Goal: Navigation & Orientation: Find specific page/section

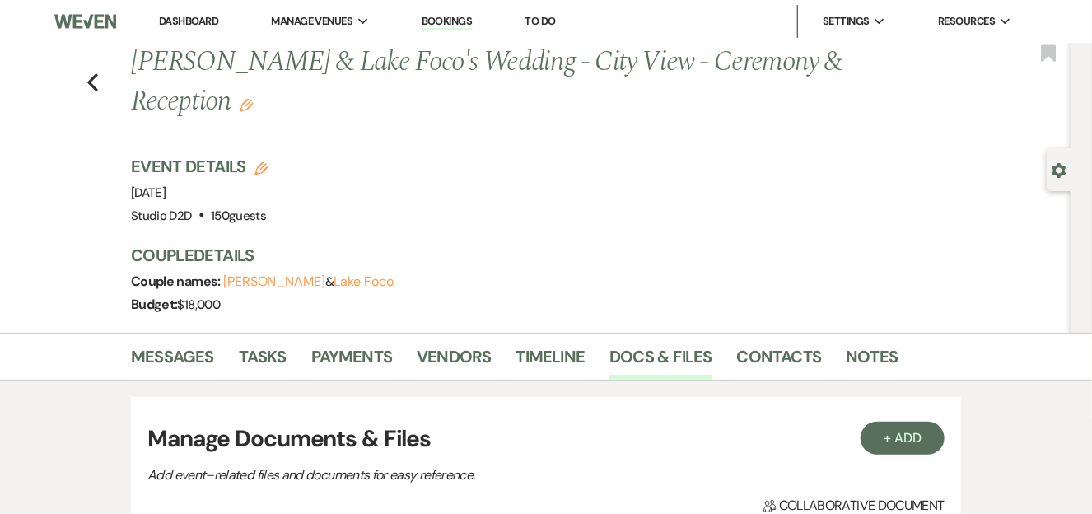
click at [445, 18] on link "Bookings" at bounding box center [447, 22] width 51 height 16
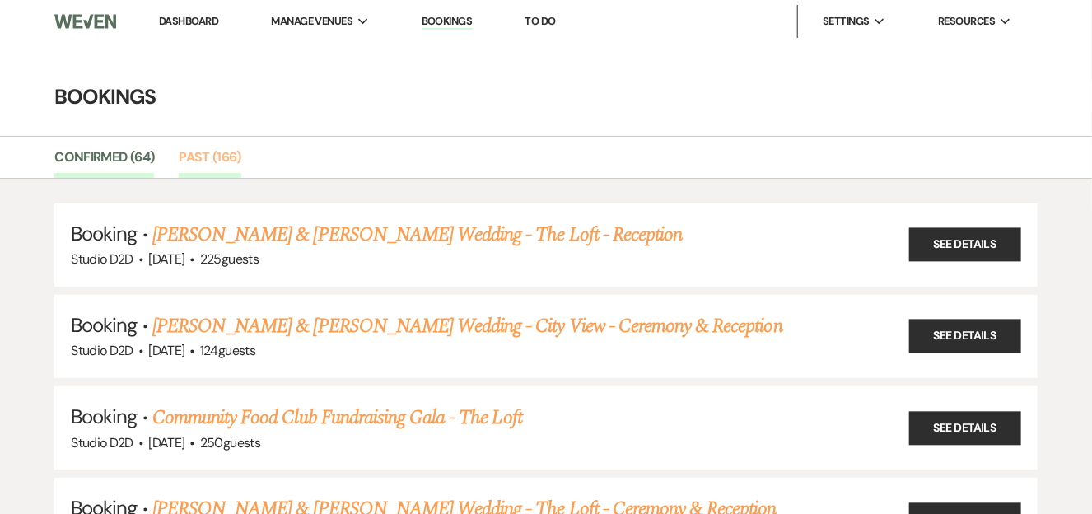
click at [194, 158] on link "Past (166)" at bounding box center [210, 162] width 63 height 31
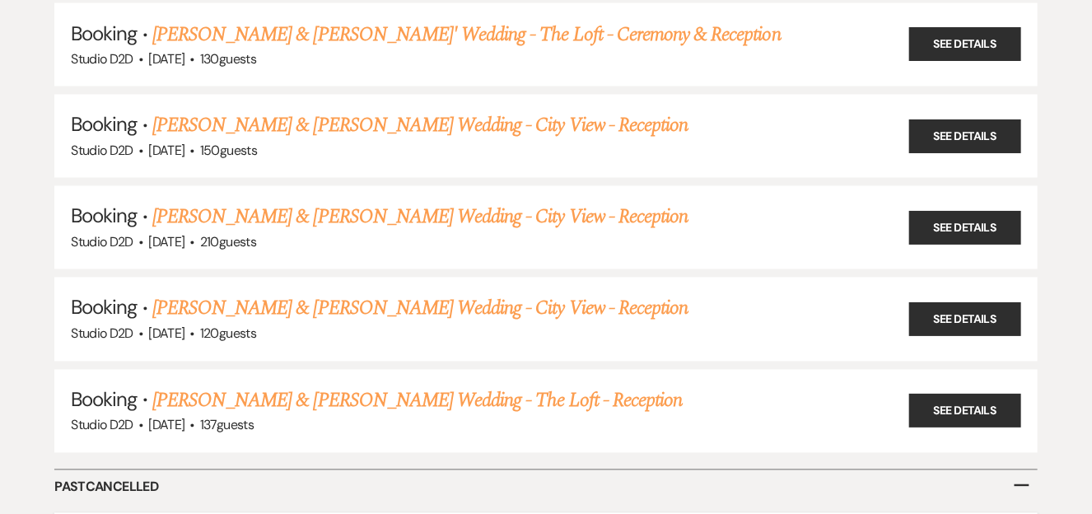
scroll to position [14860, 0]
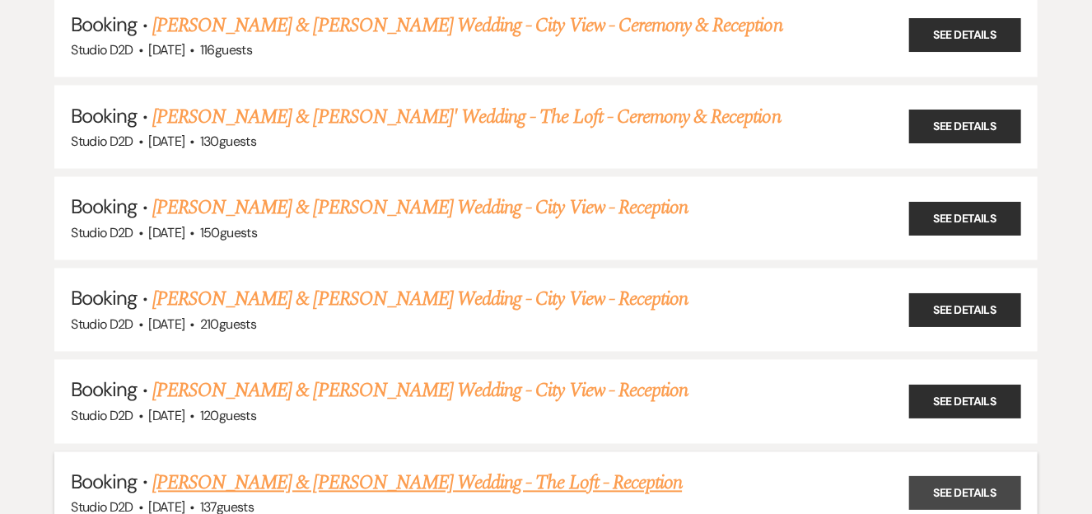
click at [968, 477] on link "See Details" at bounding box center [965, 494] width 112 height 34
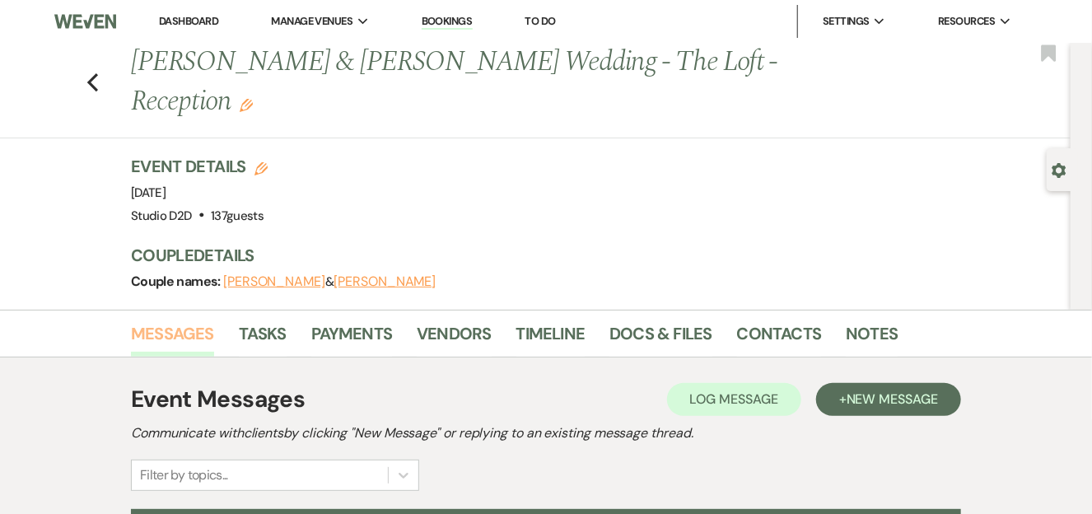
click at [166, 320] on link "Messages" at bounding box center [172, 338] width 83 height 36
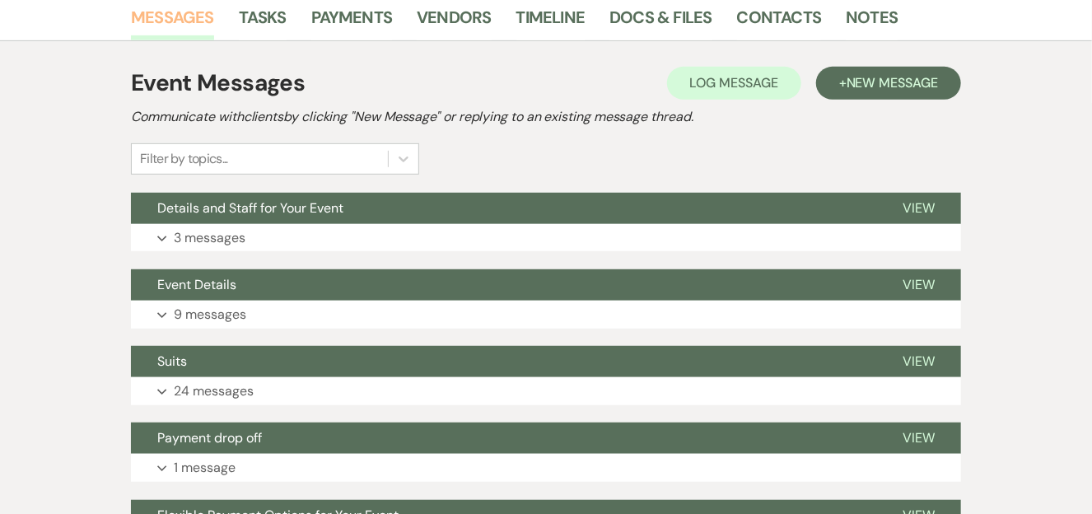
scroll to position [302, 0]
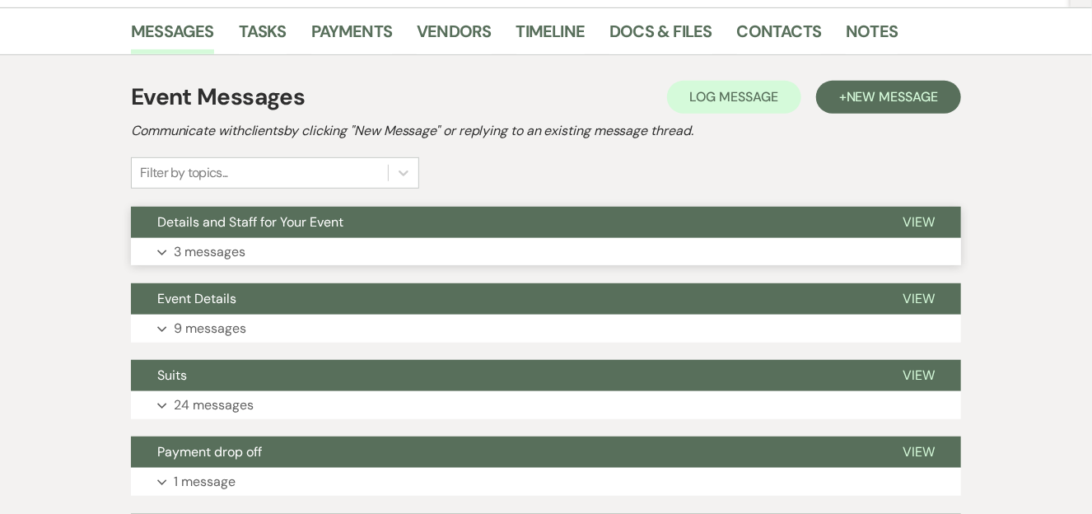
click at [171, 238] on button "Expand 3 messages" at bounding box center [546, 252] width 830 height 28
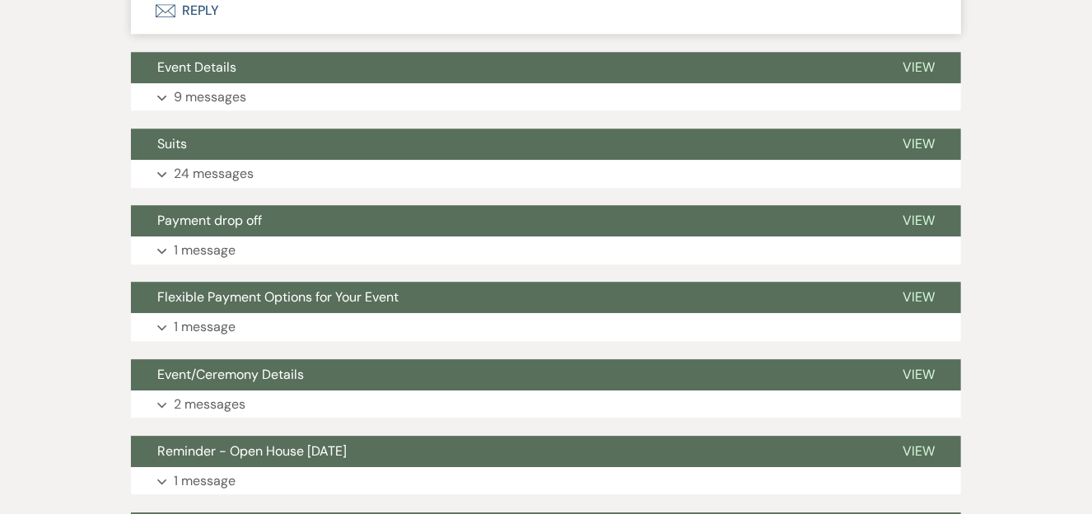
scroll to position [1868, 0]
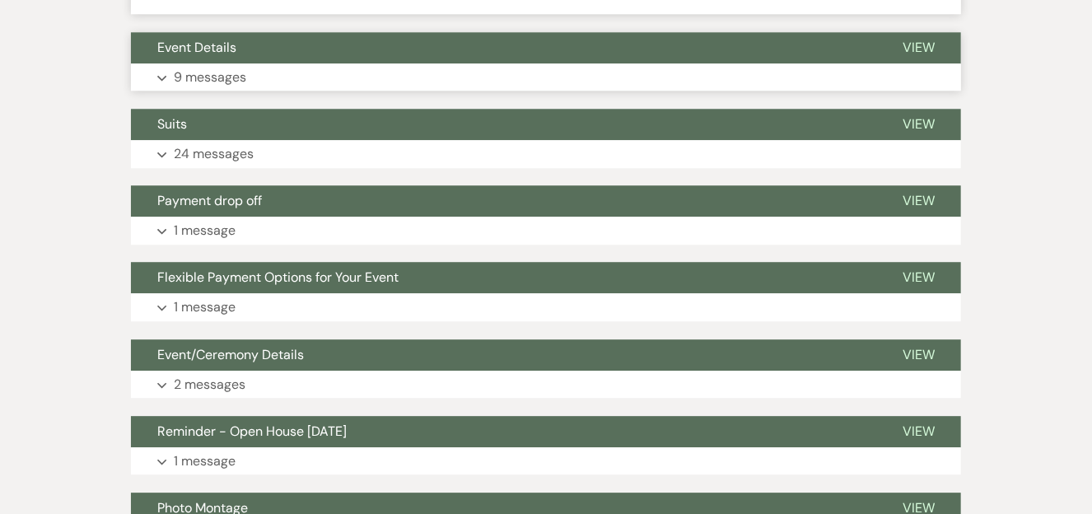
click at [195, 67] on p "9 messages" at bounding box center [210, 77] width 72 height 21
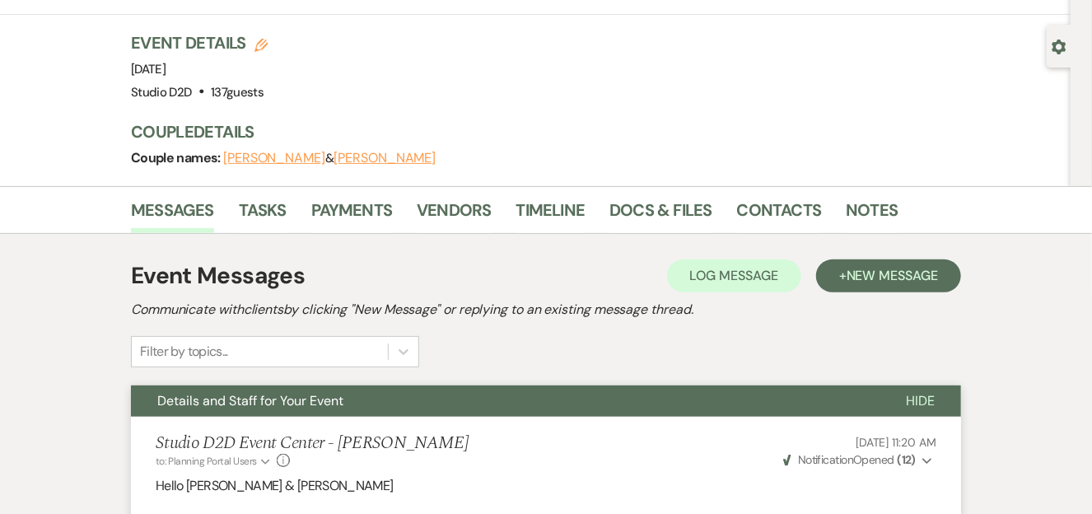
scroll to position [0, 0]
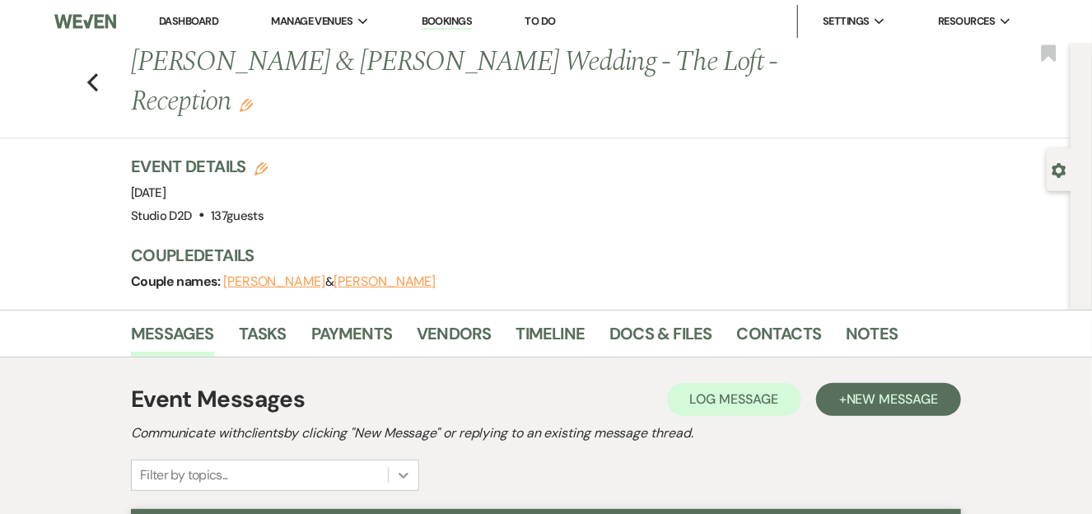
click at [406, 460] on div "Filter by topics..." at bounding box center [275, 475] width 288 height 31
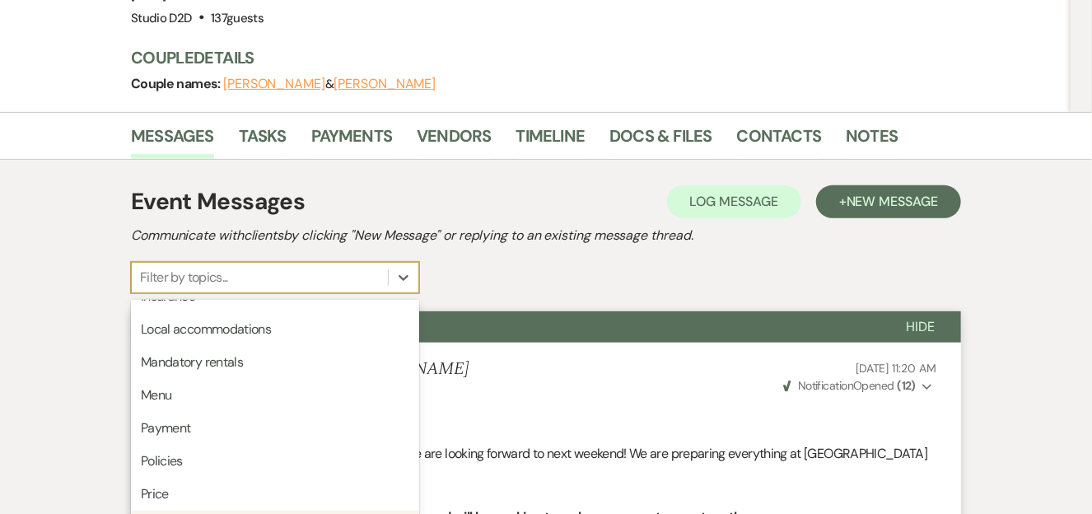
scroll to position [418, 0]
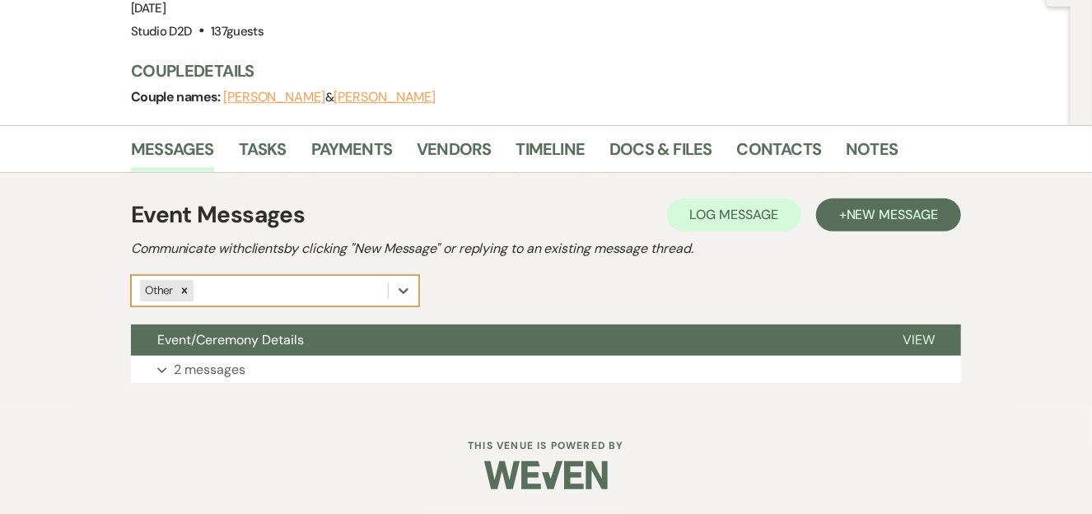
scroll to position [145, 0]
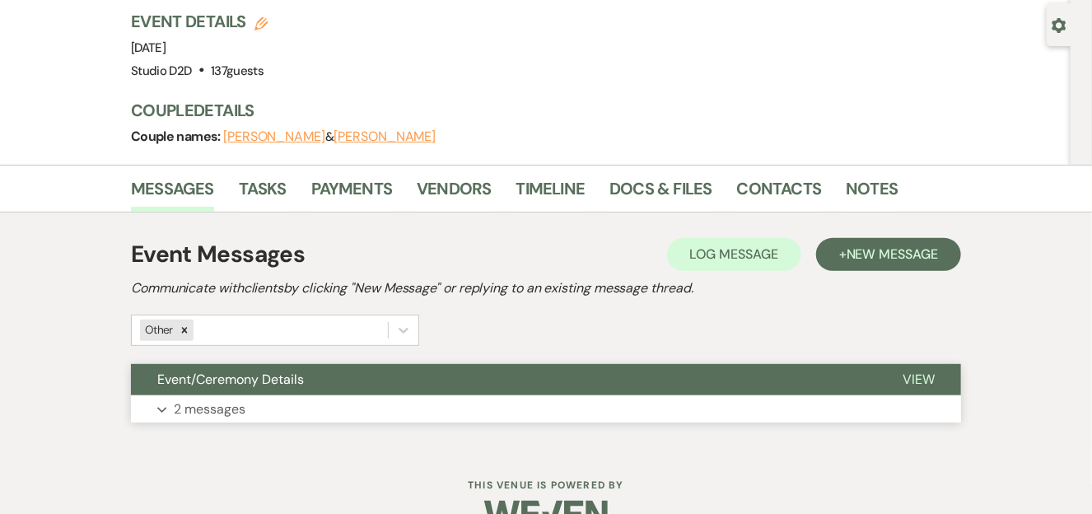
click at [200, 399] on p "2 messages" at bounding box center [210, 409] width 72 height 21
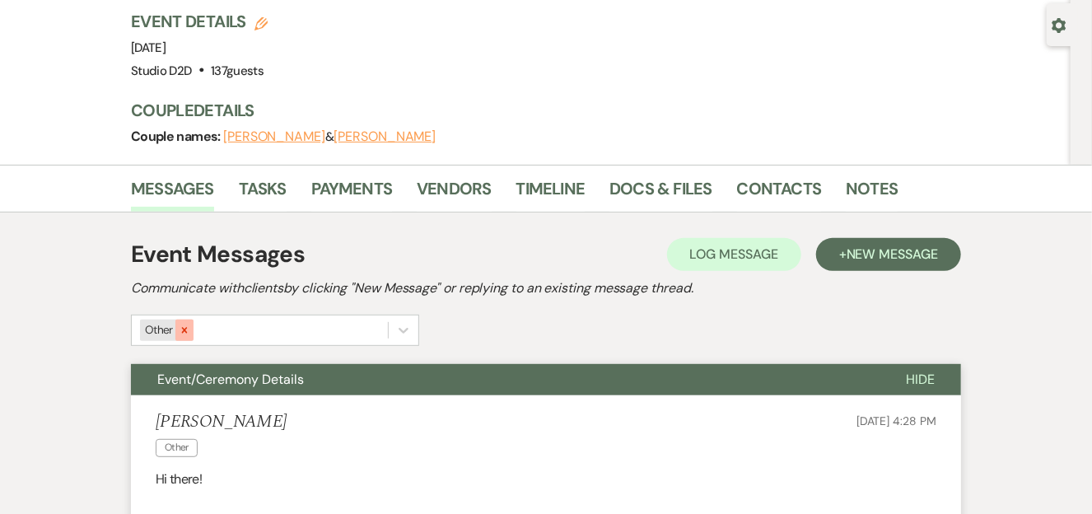
click at [188, 324] on icon at bounding box center [185, 330] width 12 height 12
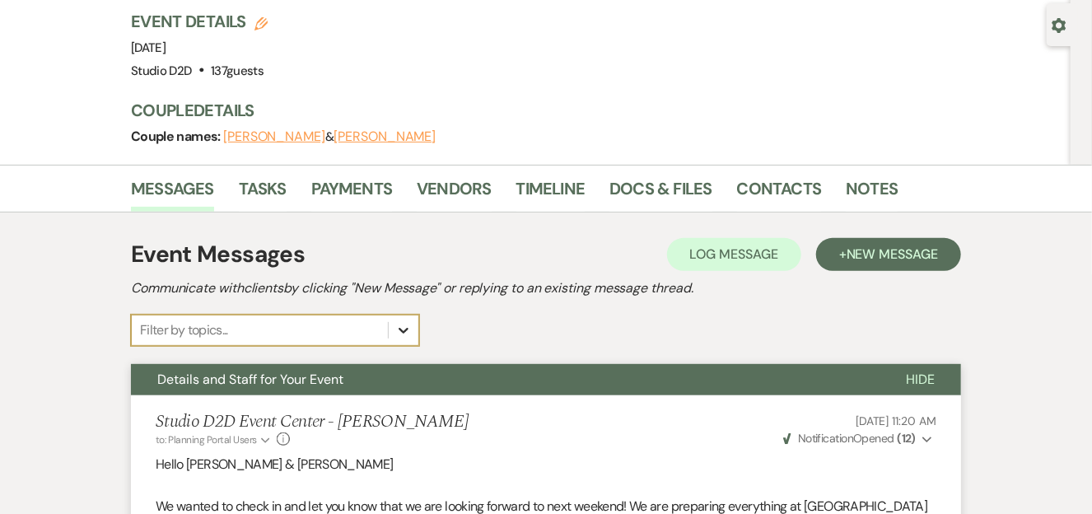
scroll to position [198, 0]
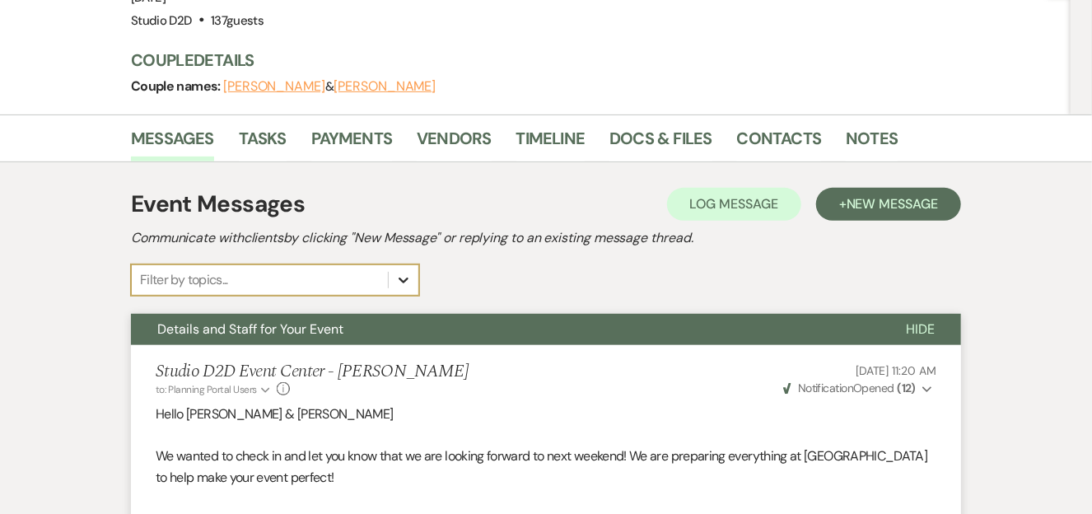
click at [404, 294] on div "option Other, deselected. 0 results available. Select is focused ,type to refin…" at bounding box center [275, 279] width 288 height 31
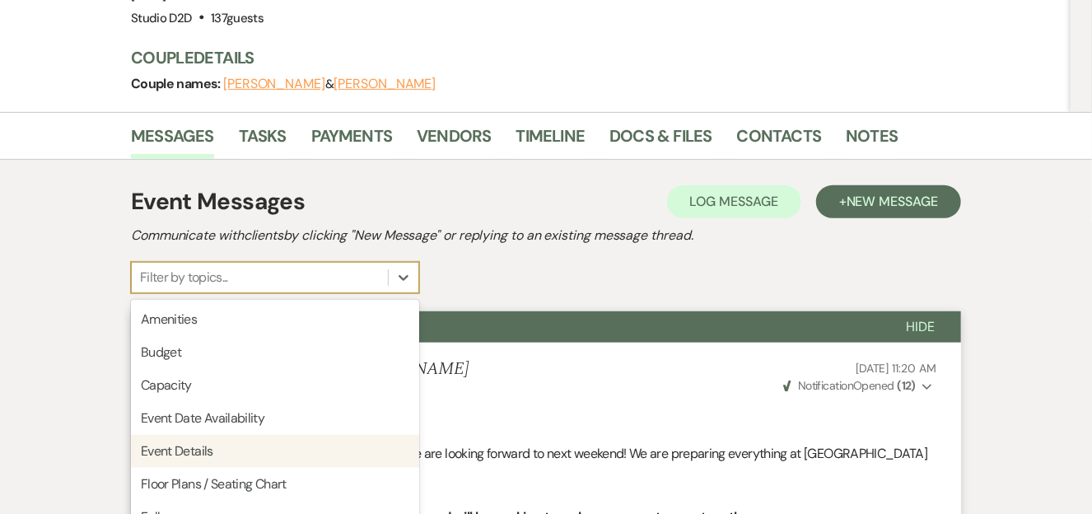
click at [191, 435] on div "Event Details" at bounding box center [275, 451] width 288 height 33
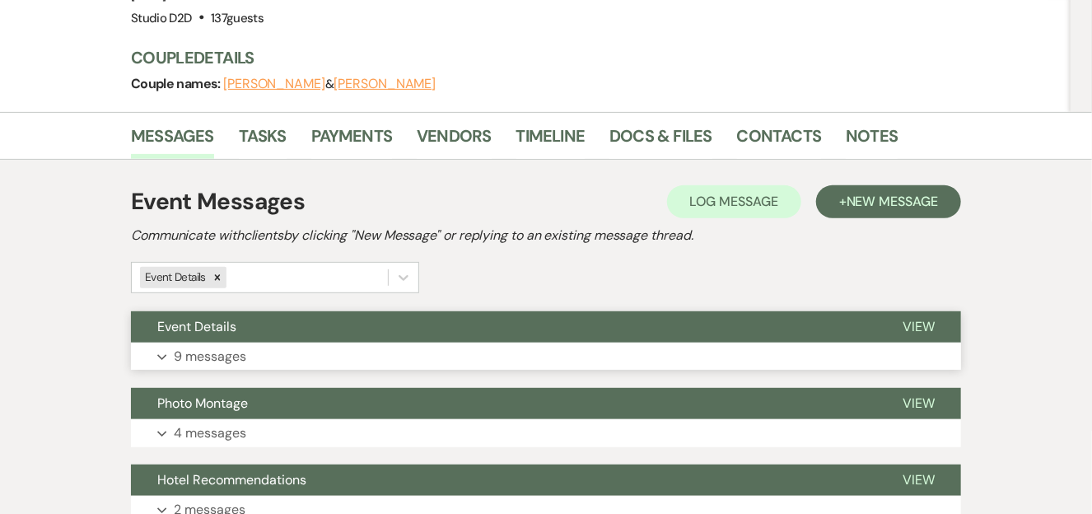
click at [196, 346] on p "9 messages" at bounding box center [210, 356] width 72 height 21
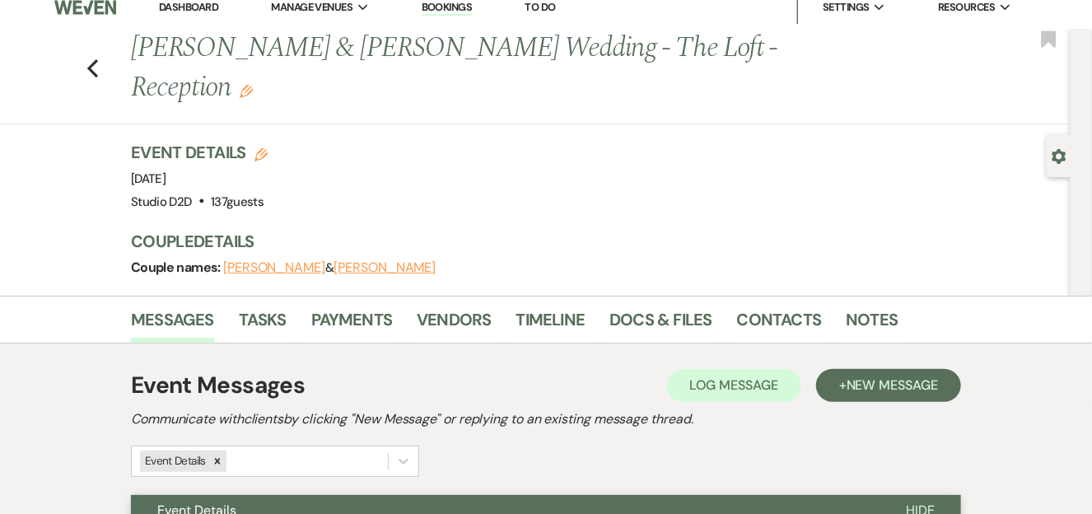
scroll to position [0, 0]
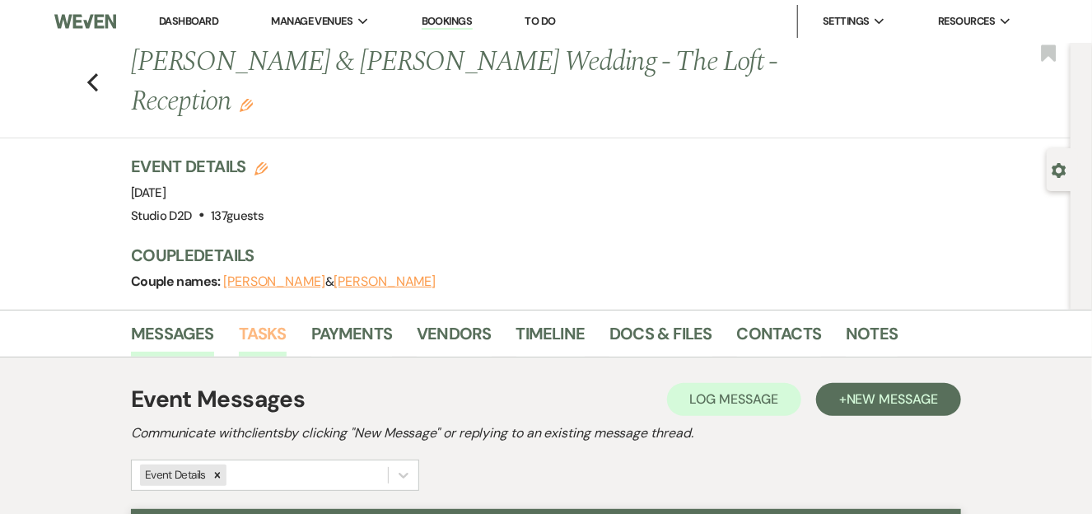
click at [250, 320] on link "Tasks" at bounding box center [263, 338] width 48 height 36
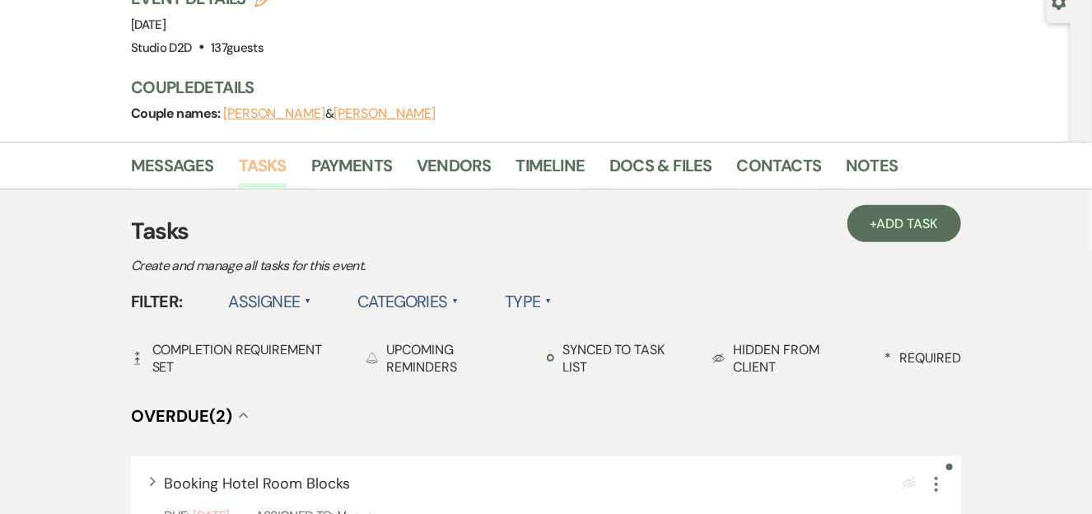
scroll to position [82, 0]
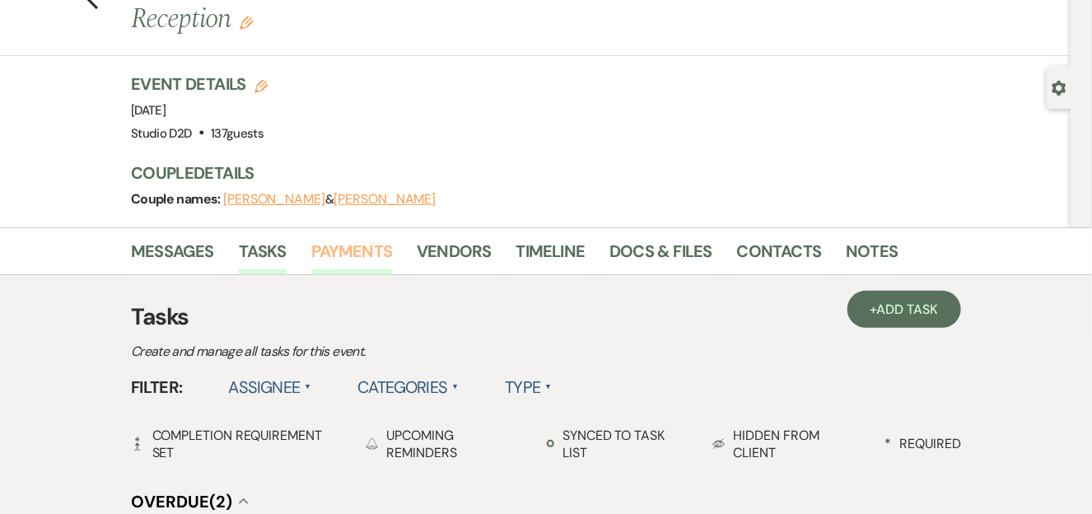
click at [371, 238] on link "Payments" at bounding box center [352, 256] width 82 height 36
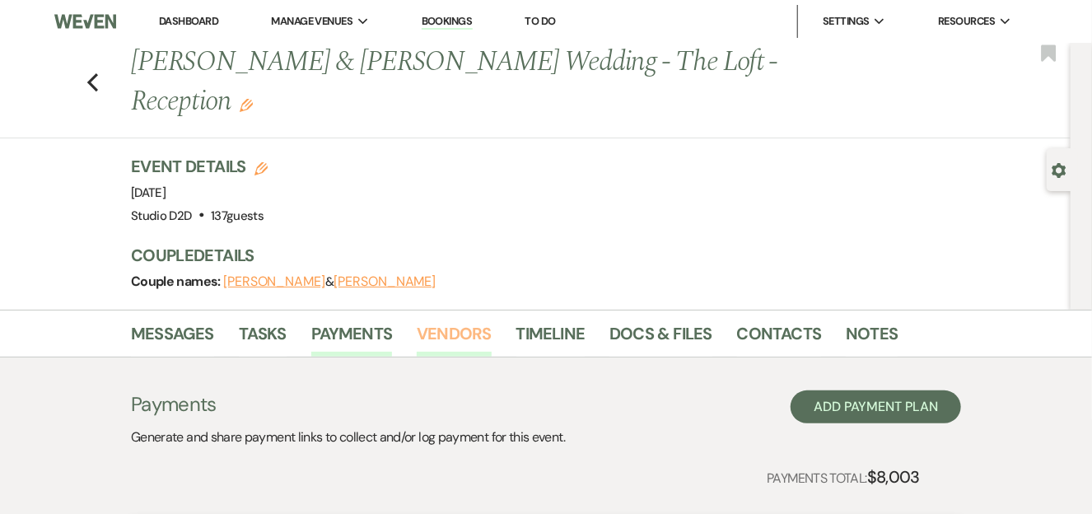
click at [432, 320] on link "Vendors" at bounding box center [454, 338] width 74 height 36
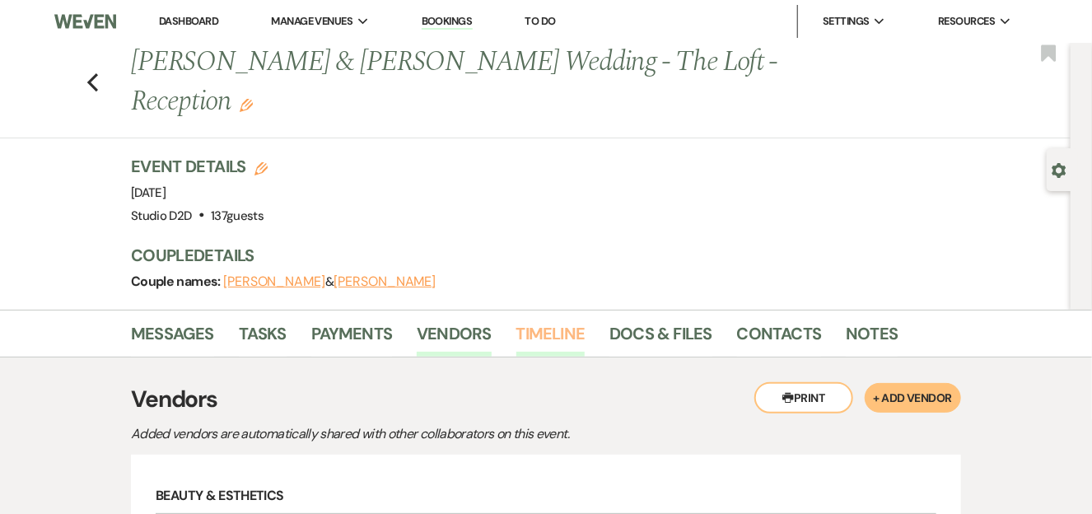
click at [541, 320] on link "Timeline" at bounding box center [550, 338] width 69 height 36
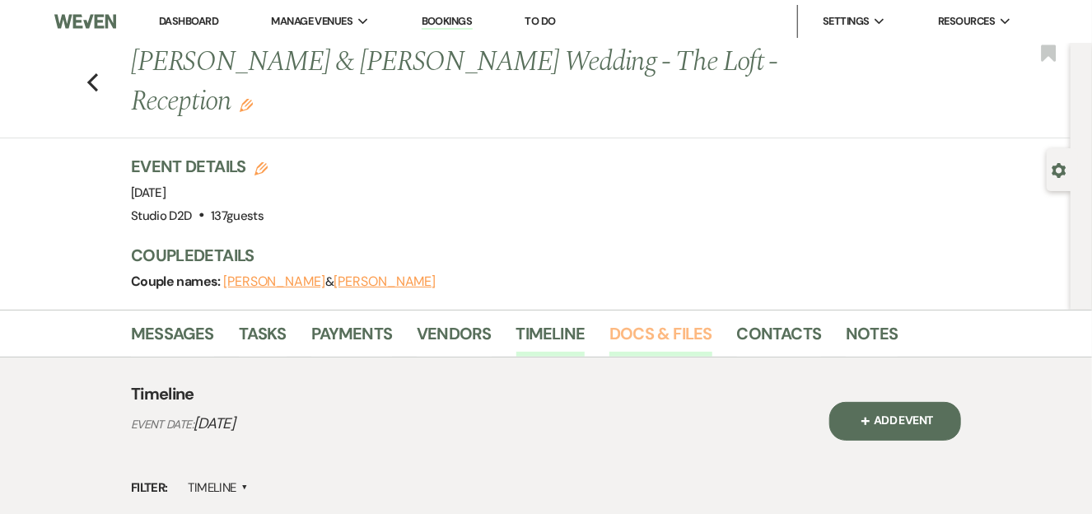
click at [632, 320] on link "Docs & Files" at bounding box center [660, 338] width 102 height 36
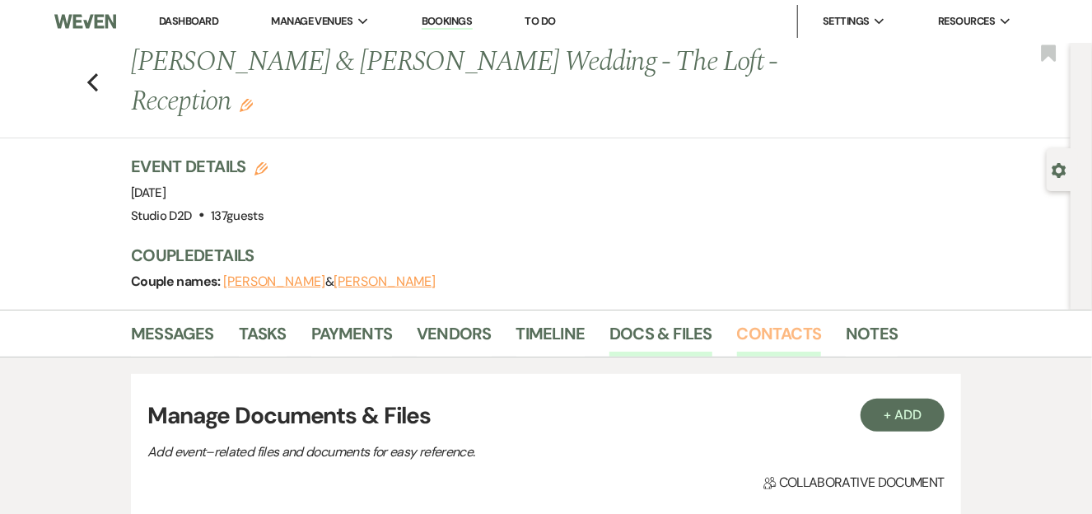
click at [754, 320] on link "Contacts" at bounding box center [779, 338] width 85 height 36
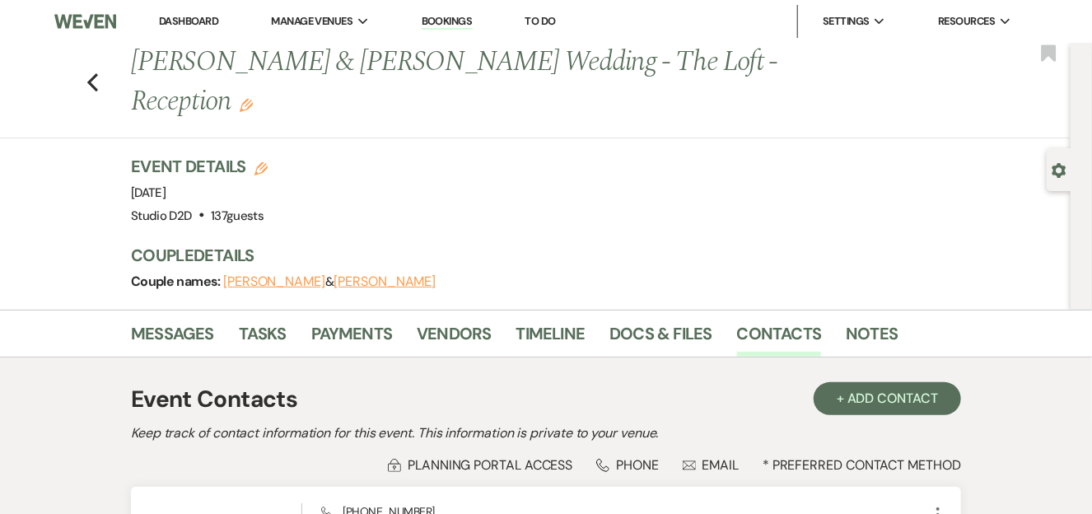
click at [105, 64] on div "Previous [PERSON_NAME] & [PERSON_NAME] Wedding - The Loft - Reception Edit Book…" at bounding box center [531, 91] width 1079 height 96
click at [98, 73] on use "button" at bounding box center [92, 82] width 11 height 18
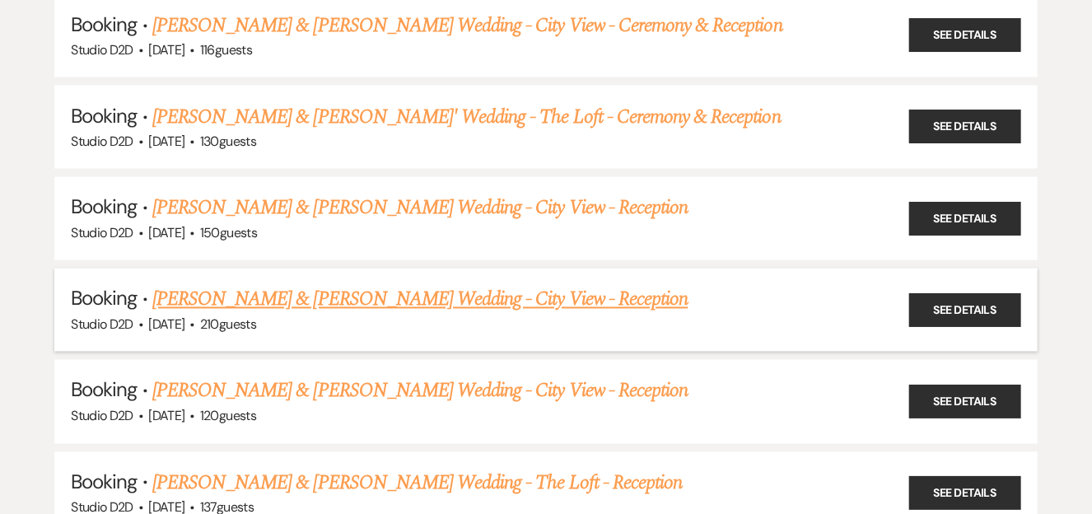
click at [451, 285] on link "[PERSON_NAME] & [PERSON_NAME] Wedding - City View - Reception" at bounding box center [419, 300] width 535 height 30
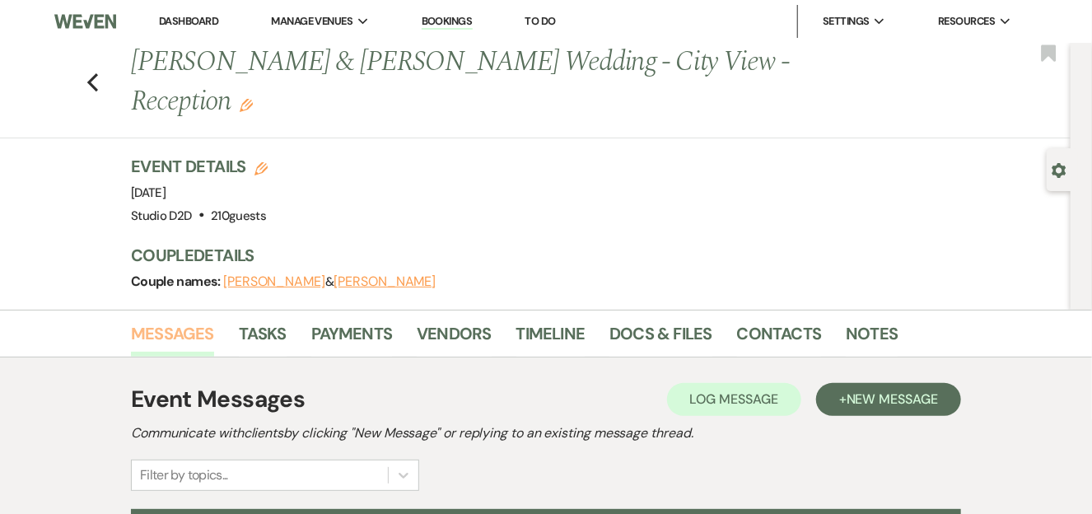
click at [179, 320] on link "Messages" at bounding box center [172, 338] width 83 height 36
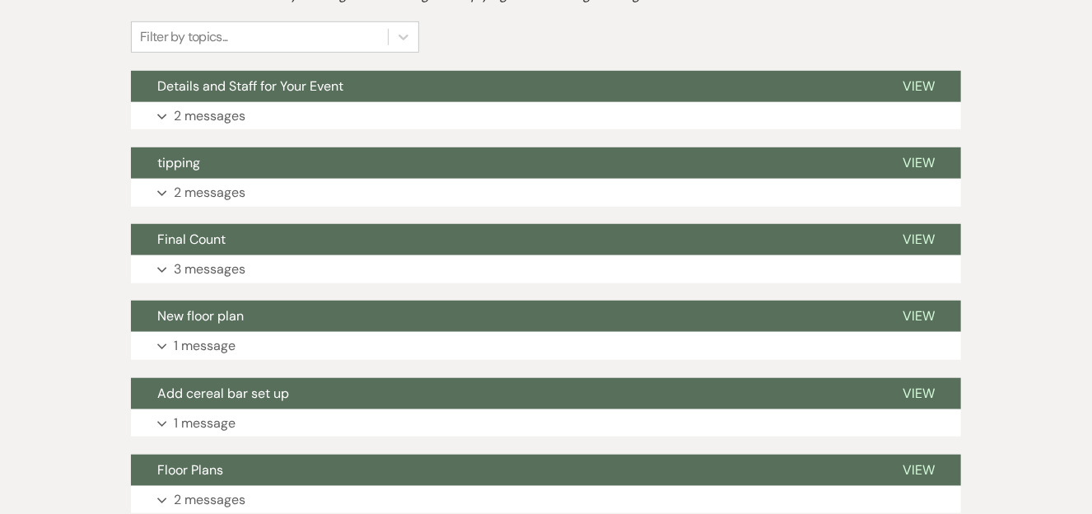
scroll to position [412, 0]
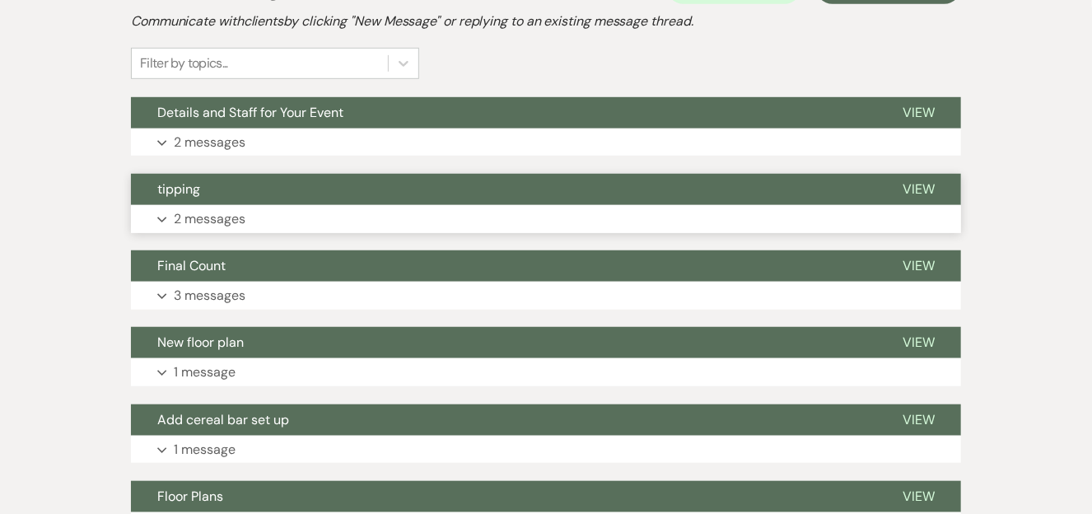
click at [200, 208] on p "2 messages" at bounding box center [210, 218] width 72 height 21
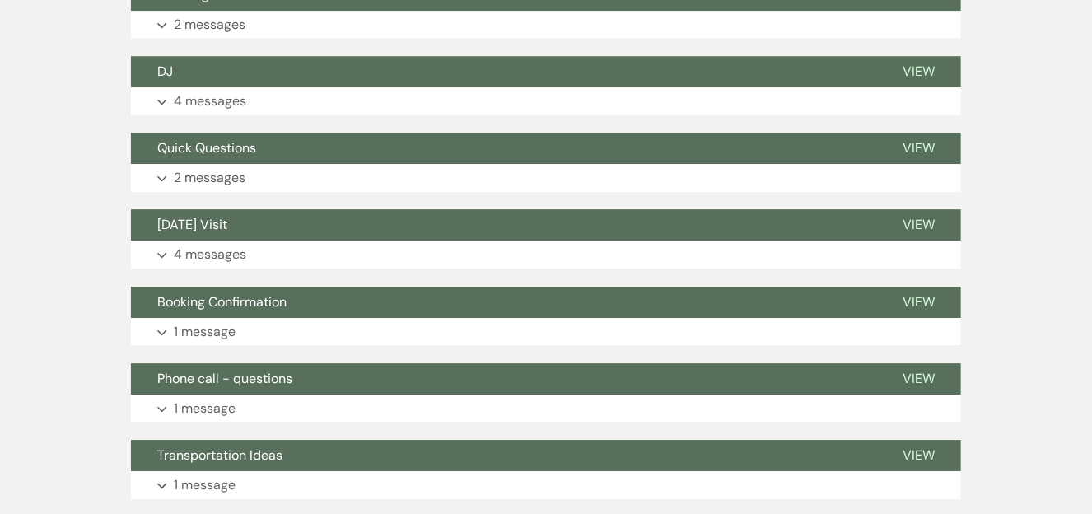
scroll to position [2059, 0]
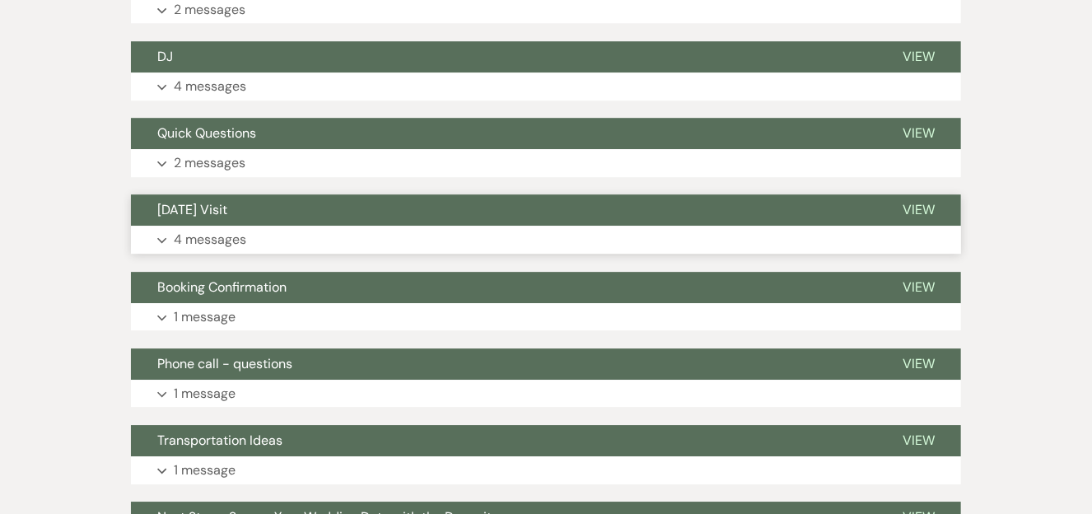
click at [158, 238] on use "button" at bounding box center [161, 241] width 9 height 6
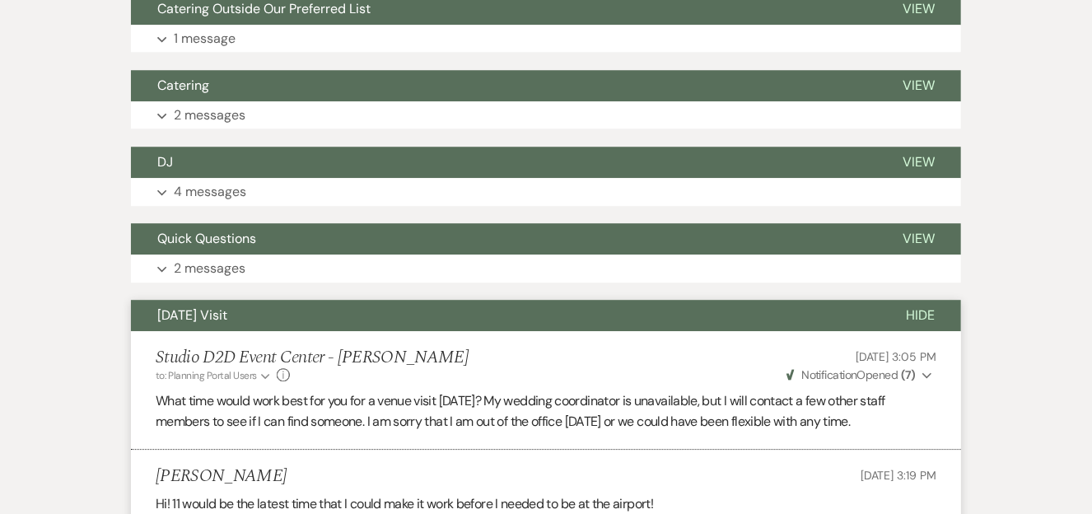
scroll to position [1901, 0]
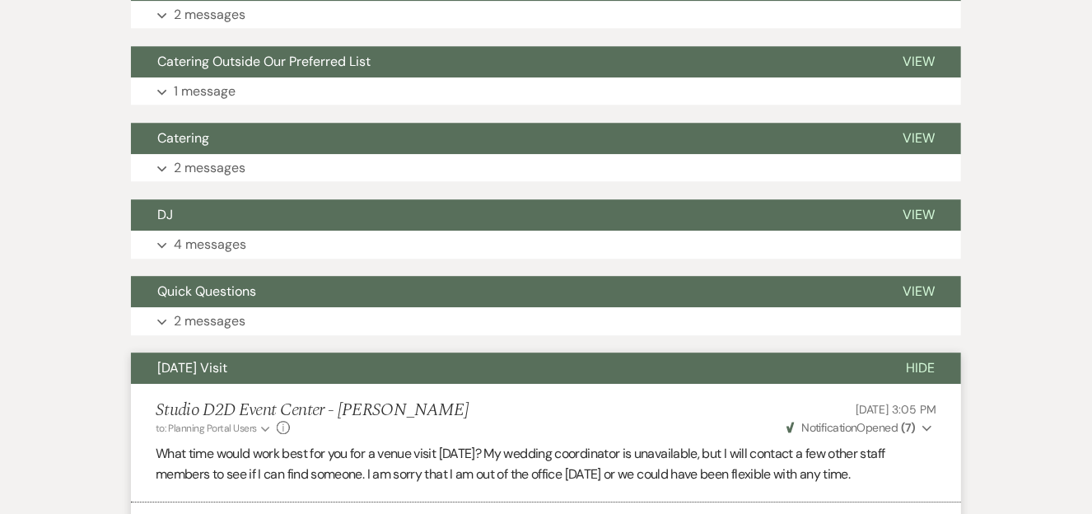
click at [919, 359] on span "Hide" at bounding box center [920, 367] width 29 height 17
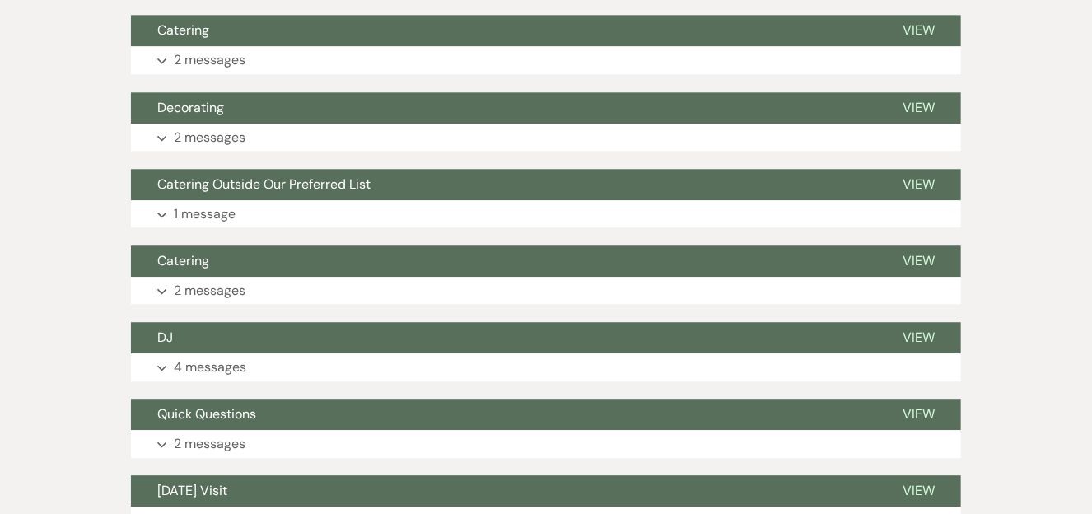
scroll to position [1736, 0]
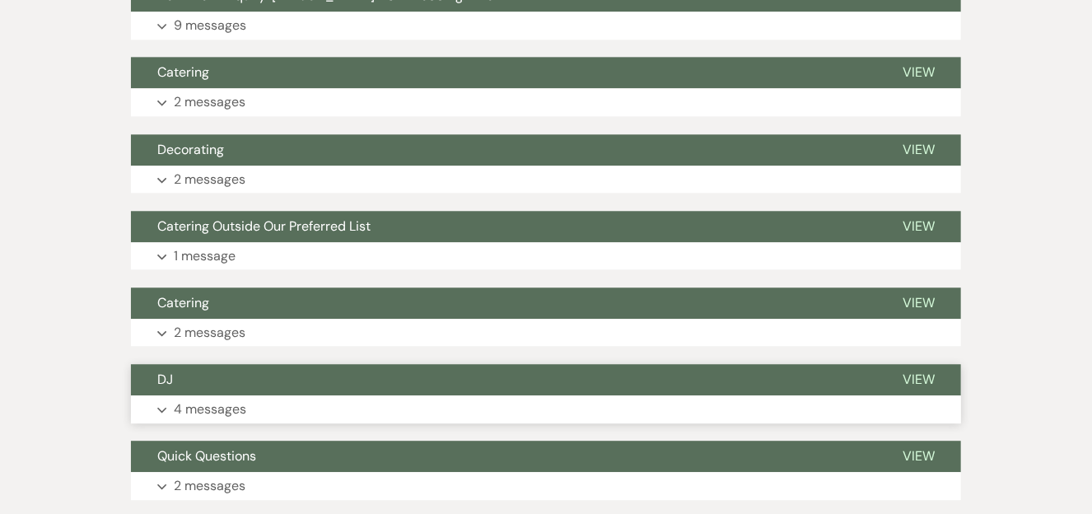
click at [225, 399] on p "4 messages" at bounding box center [210, 409] width 72 height 21
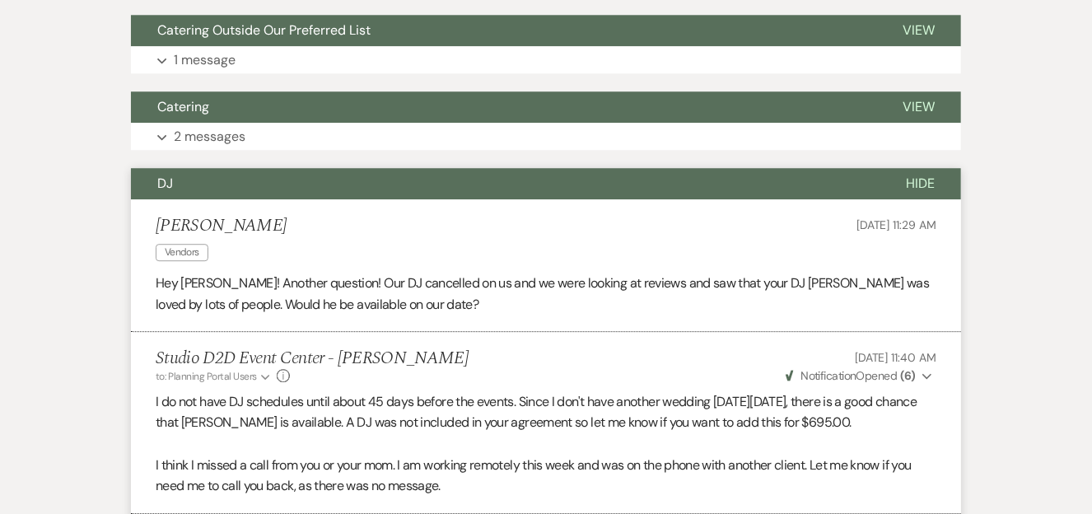
scroll to position [1901, 0]
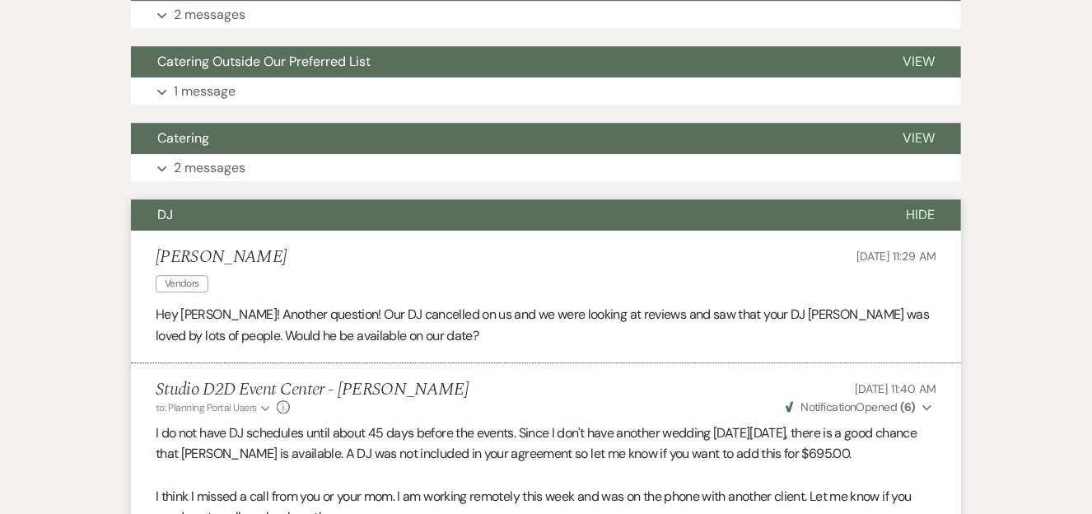
click at [920, 206] on span "Hide" at bounding box center [920, 214] width 29 height 17
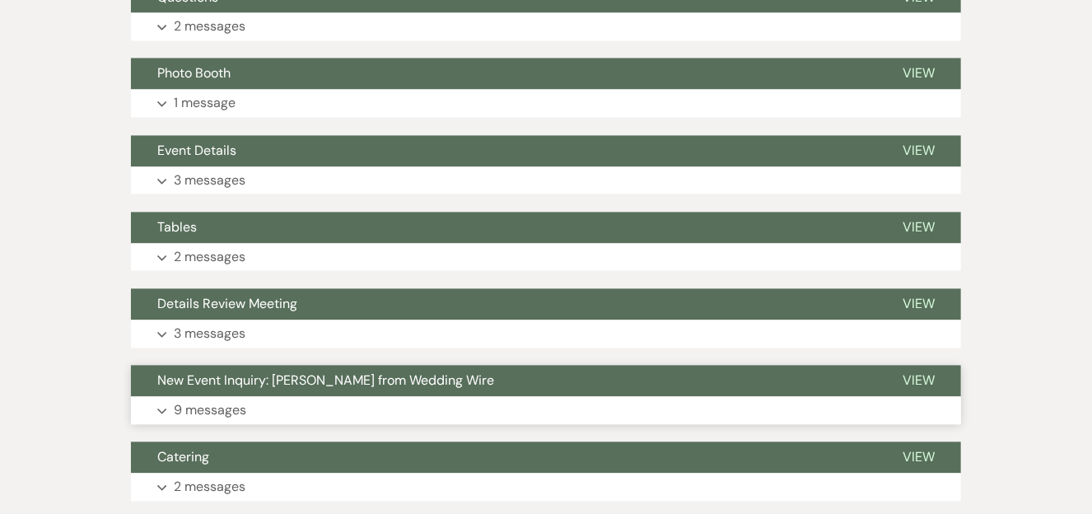
scroll to position [1324, 0]
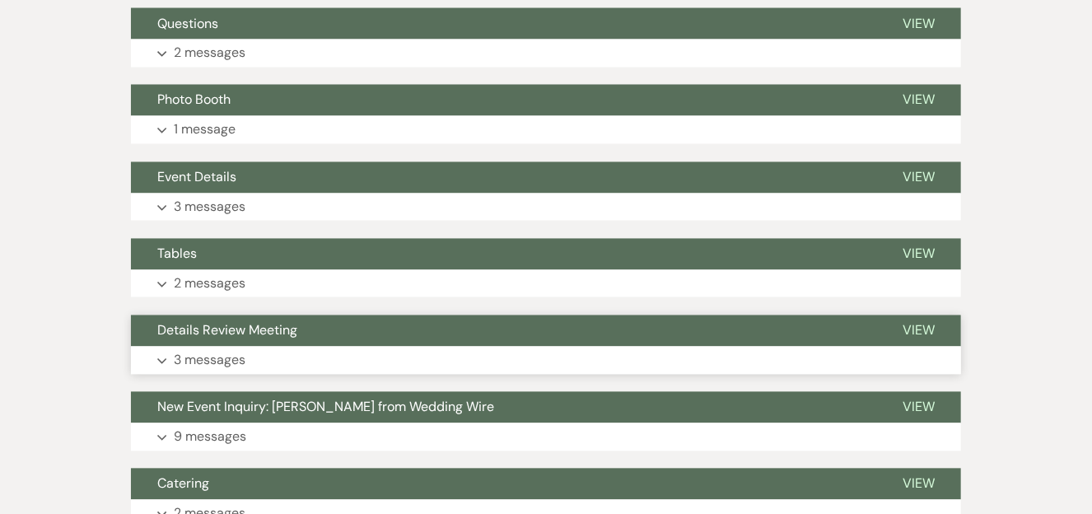
click at [921, 322] on span "View" at bounding box center [919, 330] width 32 height 17
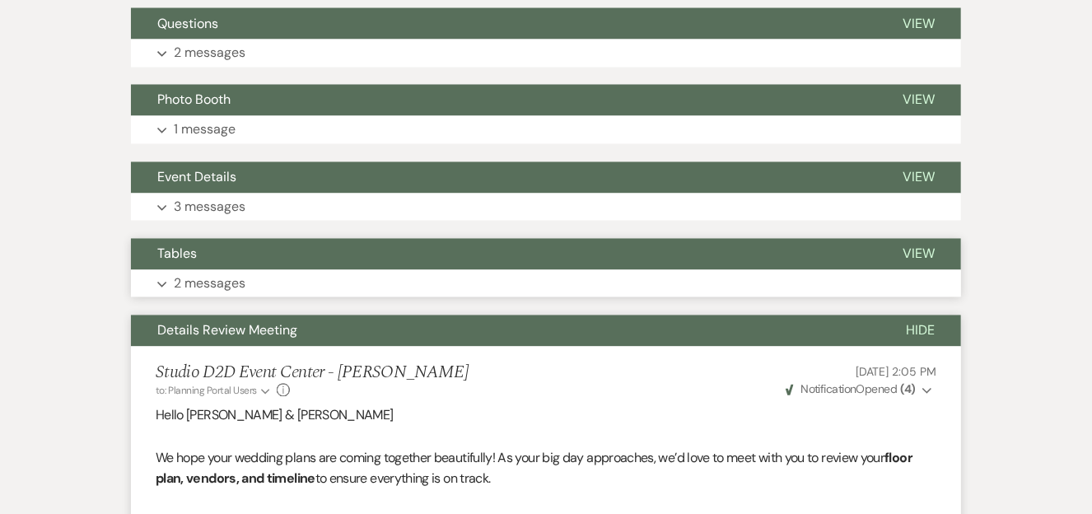
click at [925, 245] on span "View" at bounding box center [919, 253] width 32 height 17
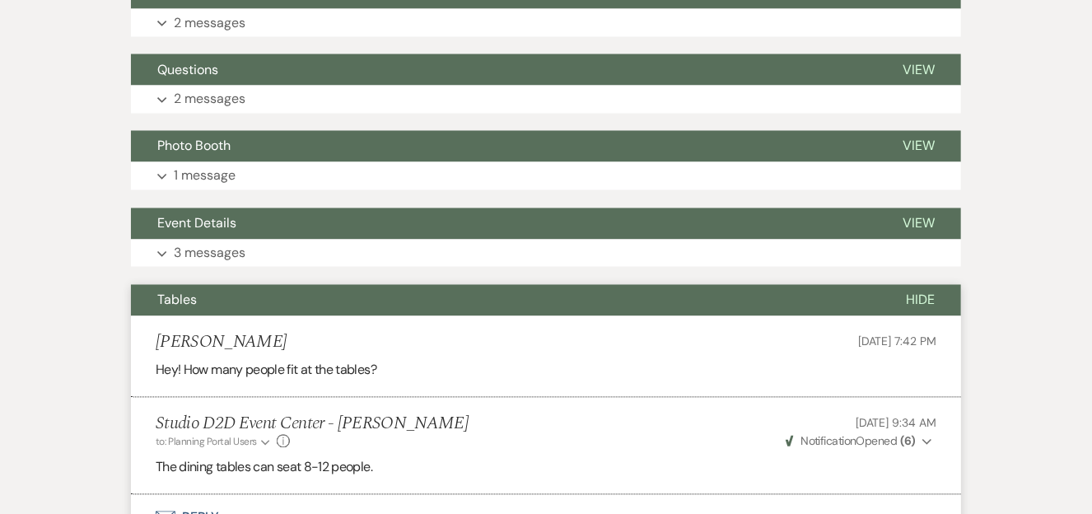
scroll to position [1160, 0]
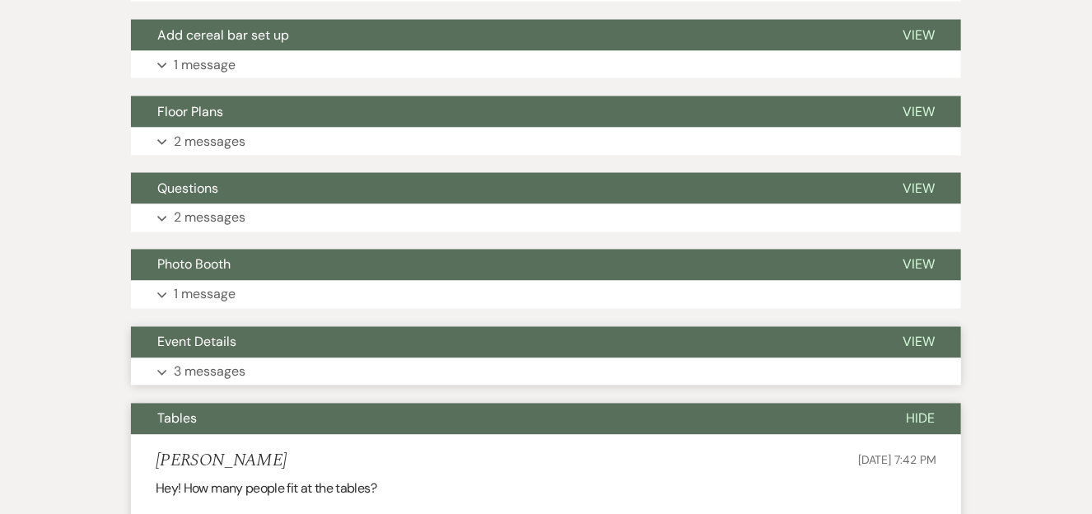
click at [929, 334] on span "View" at bounding box center [919, 342] width 32 height 17
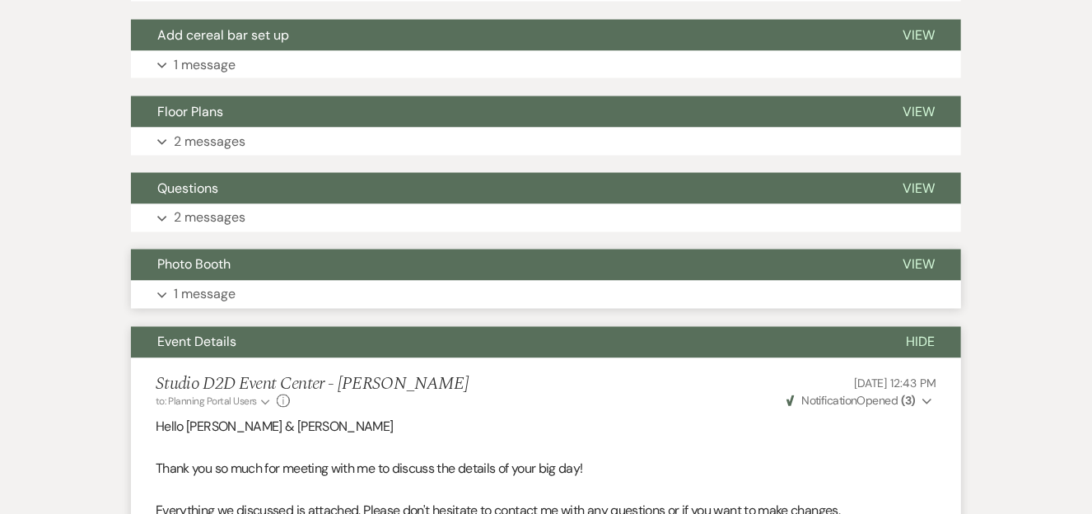
click at [916, 256] on span "View" at bounding box center [919, 264] width 32 height 17
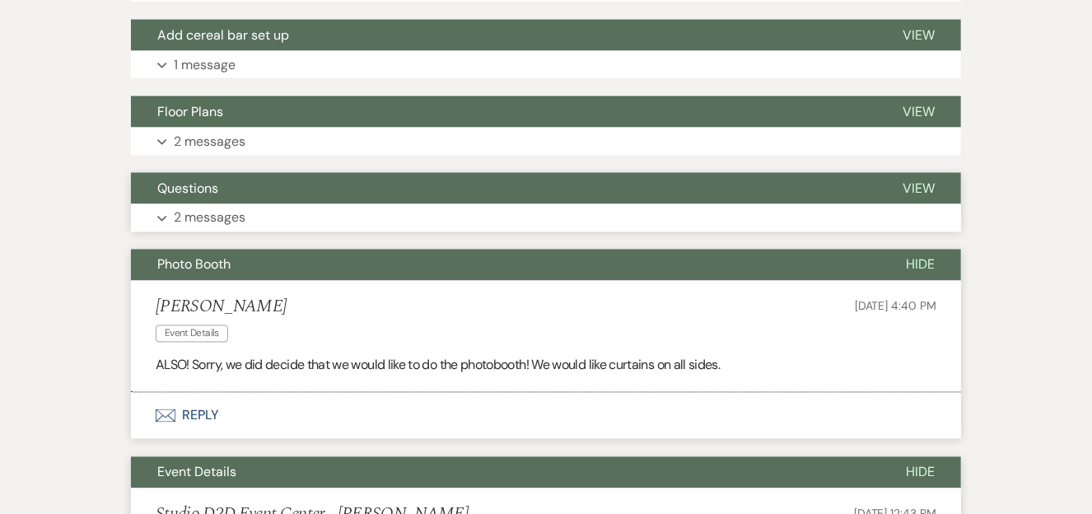
click at [912, 180] on span "View" at bounding box center [919, 188] width 32 height 17
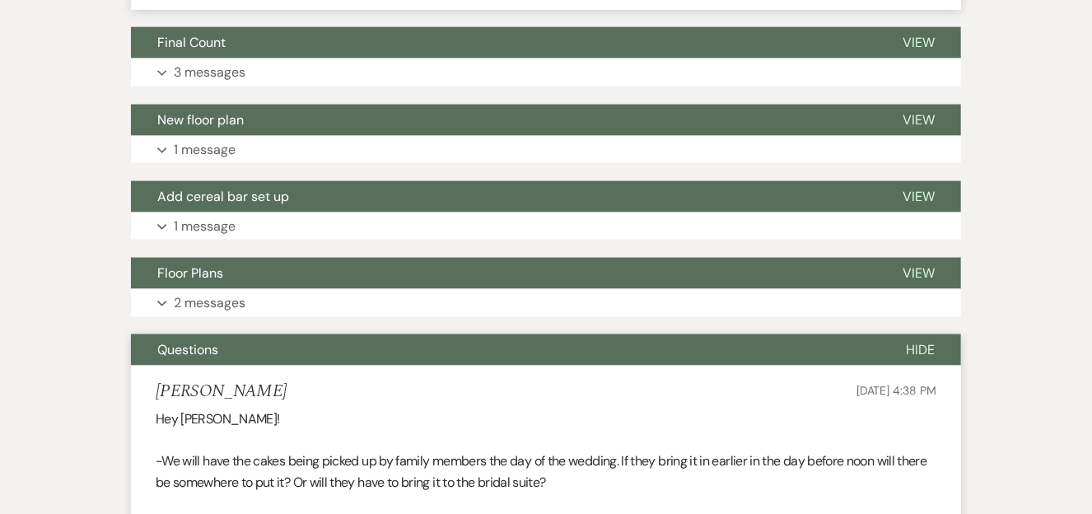
scroll to position [995, 0]
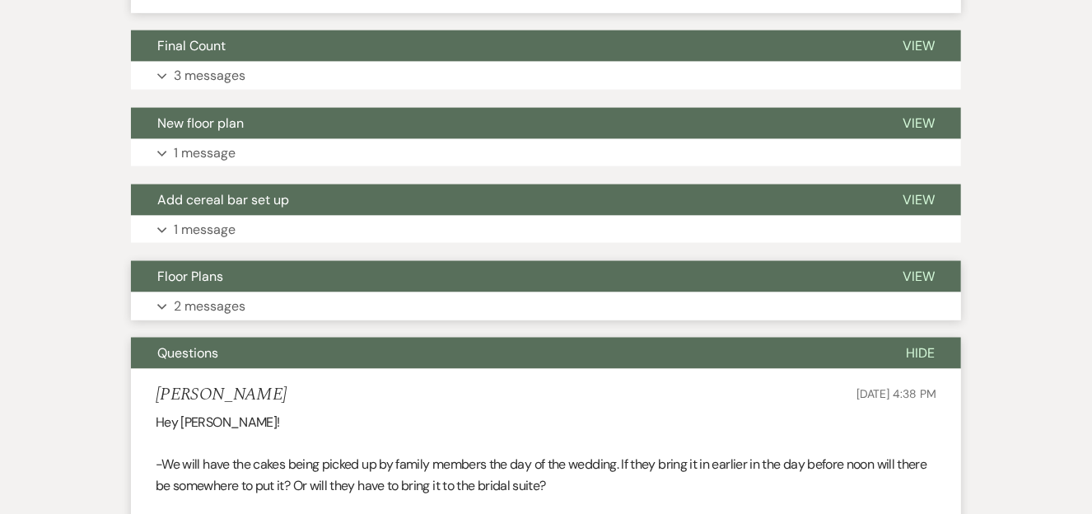
click at [925, 268] on span "View" at bounding box center [919, 276] width 32 height 17
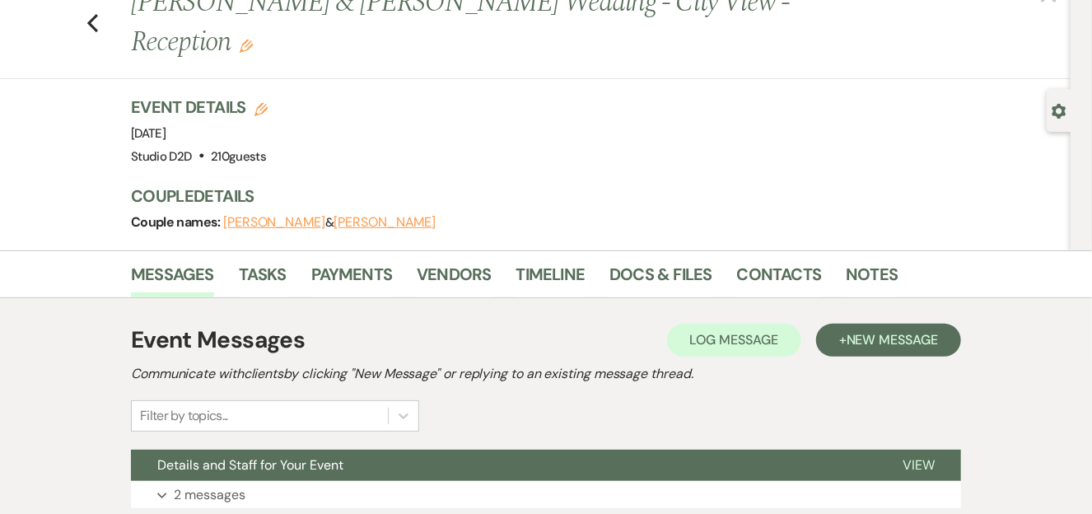
scroll to position [7, 0]
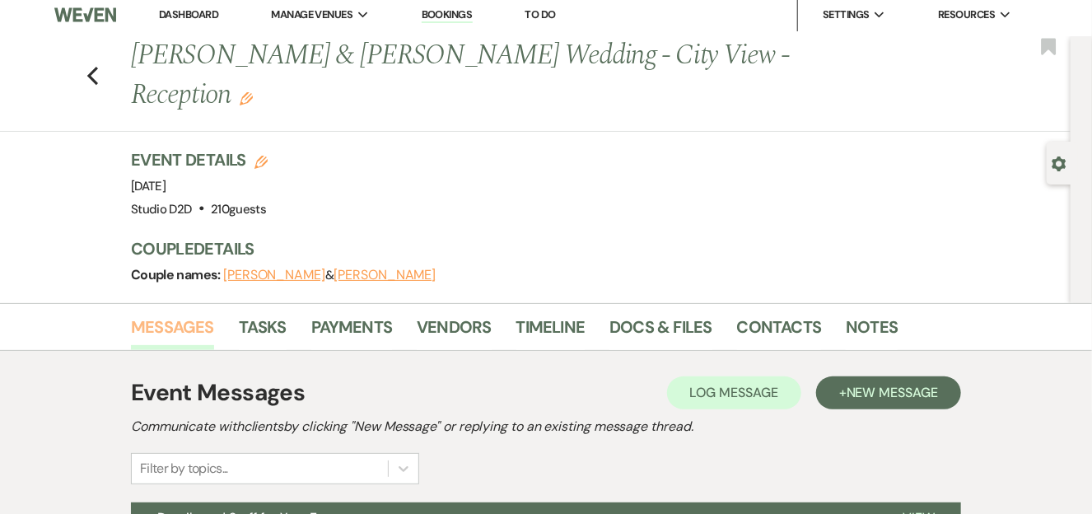
click at [181, 314] on link "Messages" at bounding box center [172, 332] width 83 height 36
click at [258, 314] on link "Tasks" at bounding box center [263, 332] width 48 height 36
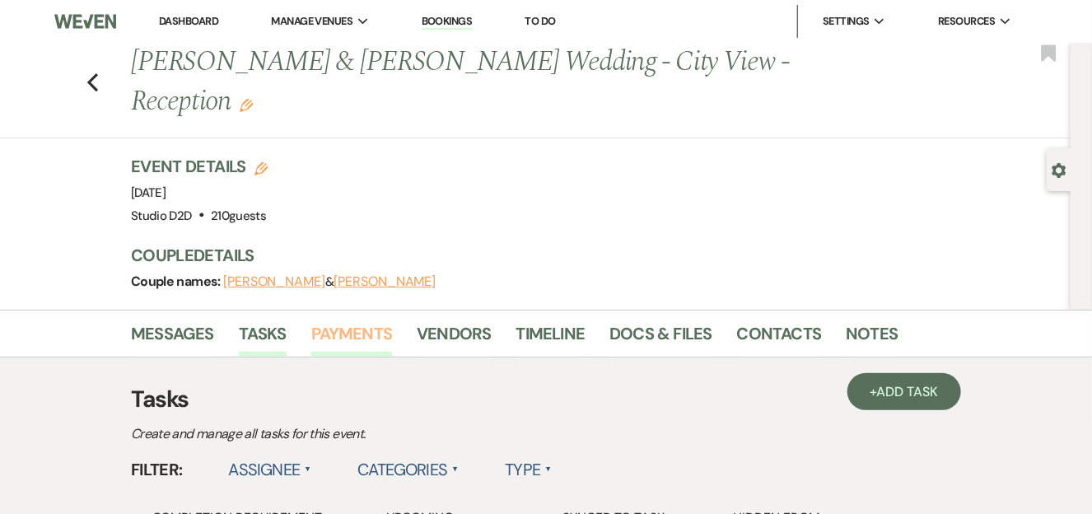
click at [344, 320] on link "Payments" at bounding box center [352, 338] width 82 height 36
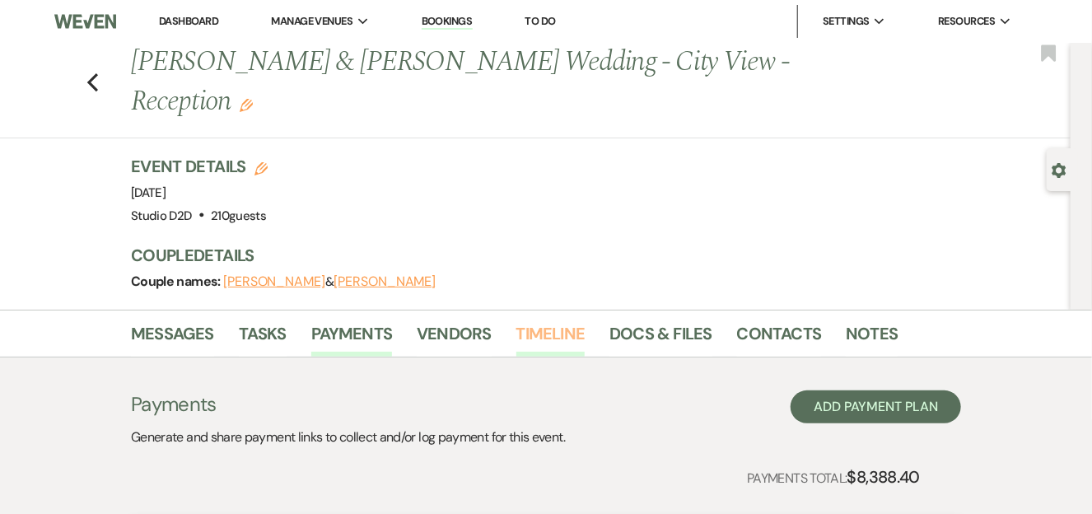
drag, startPoint x: 539, startPoint y: 294, endPoint x: 574, endPoint y: 296, distance: 35.4
click at [539, 320] on link "Timeline" at bounding box center [550, 338] width 69 height 36
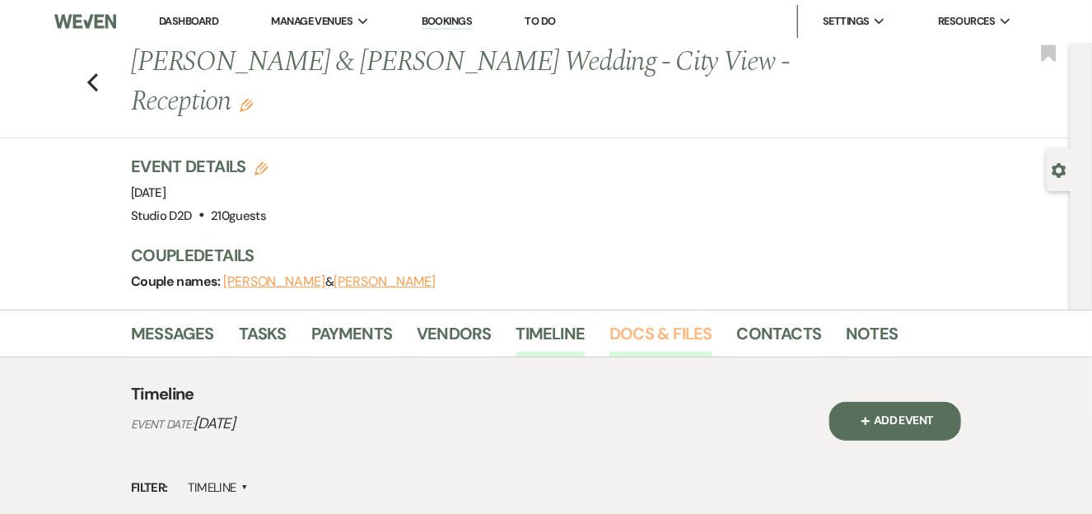
drag, startPoint x: 651, startPoint y: 295, endPoint x: 707, endPoint y: 293, distance: 56.8
click at [651, 320] on link "Docs & Files" at bounding box center [660, 338] width 102 height 36
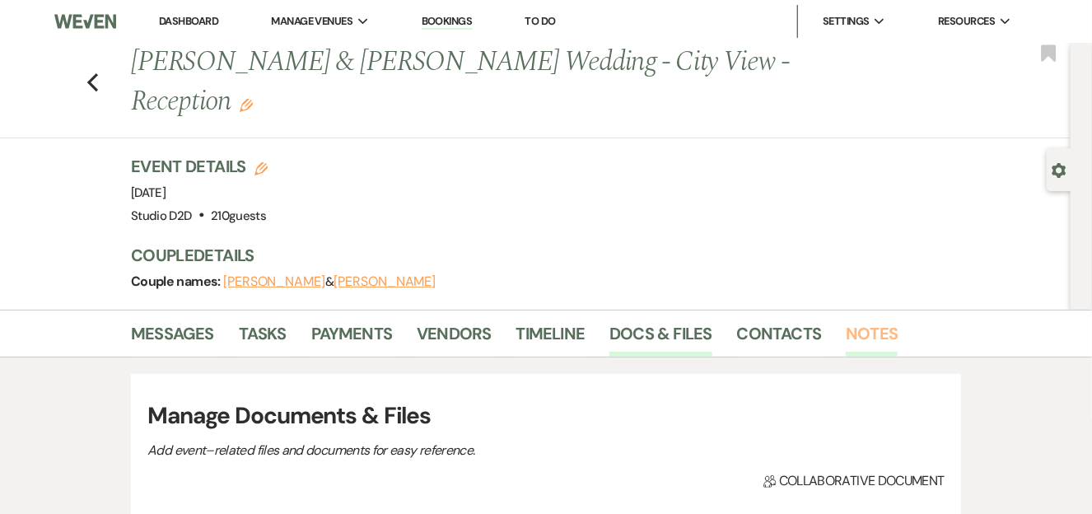
click at [856, 320] on link "Notes" at bounding box center [872, 338] width 52 height 36
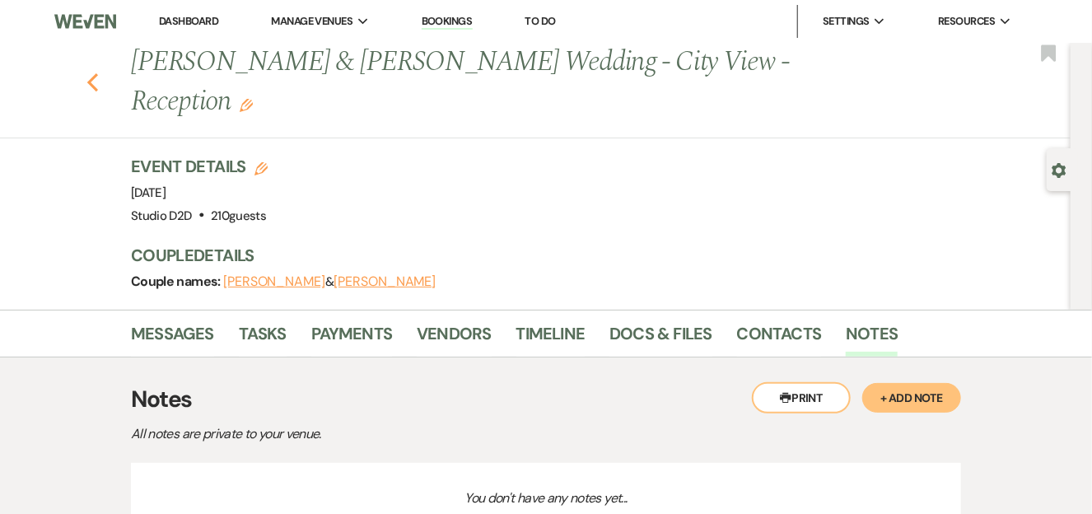
click at [99, 72] on icon "Previous" at bounding box center [92, 82] width 12 height 20
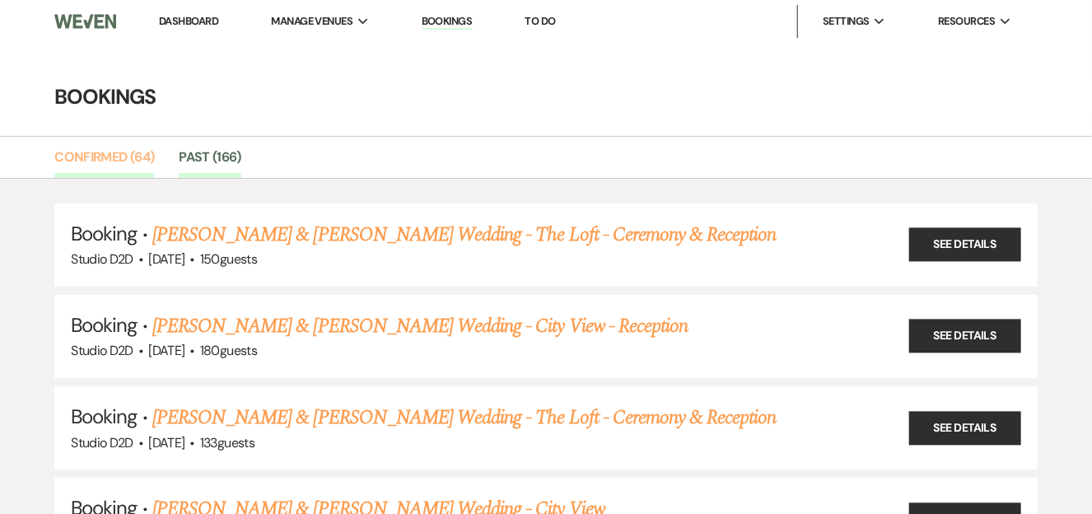
click at [131, 156] on link "Confirmed (64)" at bounding box center [104, 162] width 100 height 31
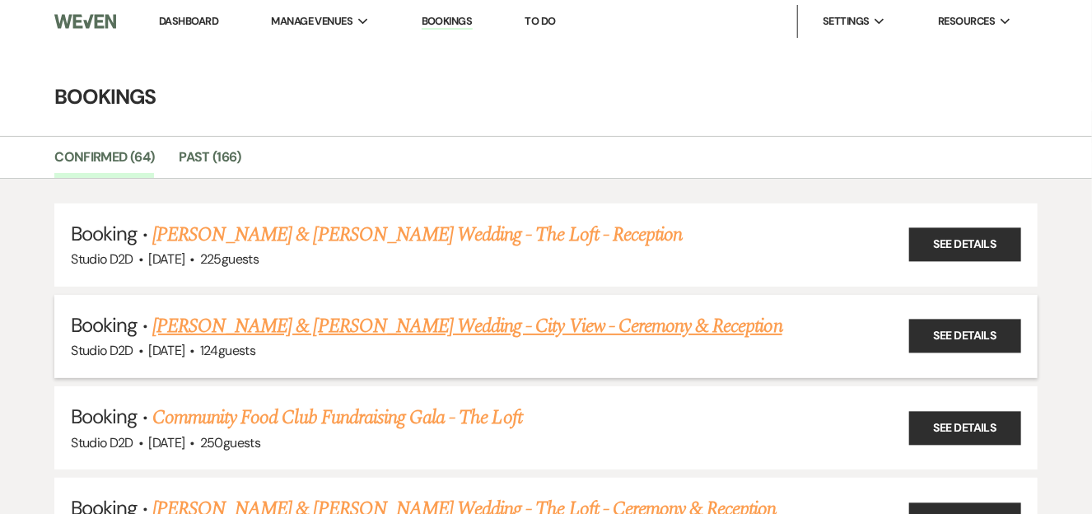
click at [349, 322] on link "[PERSON_NAME] & [PERSON_NAME] Wedding - City View - Ceremony & Reception" at bounding box center [467, 326] width 630 height 30
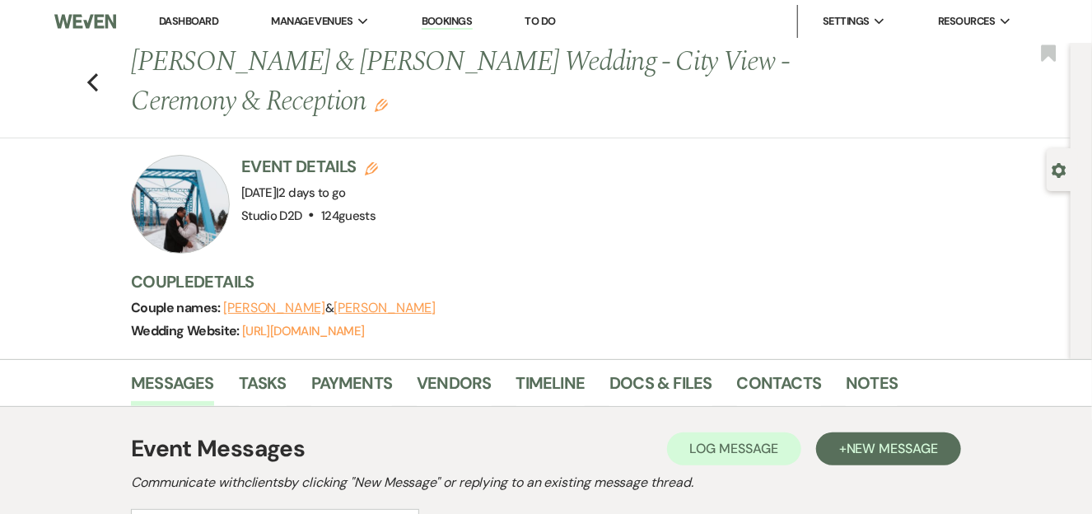
click at [184, 218] on div at bounding box center [180, 204] width 99 height 99
